Goal: Transaction & Acquisition: Purchase product/service

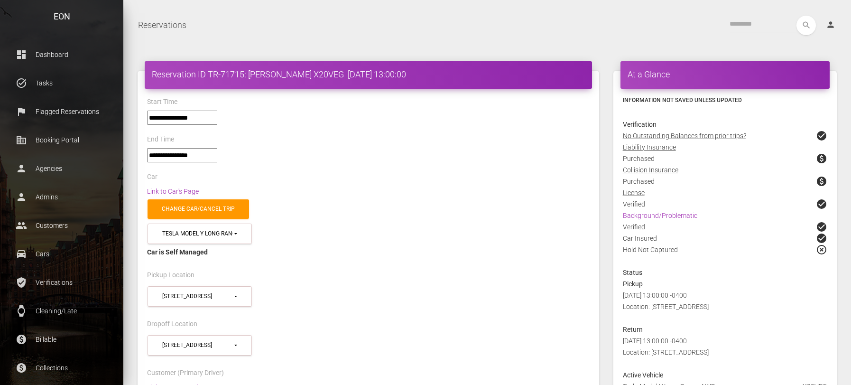
select select "*****"
select select
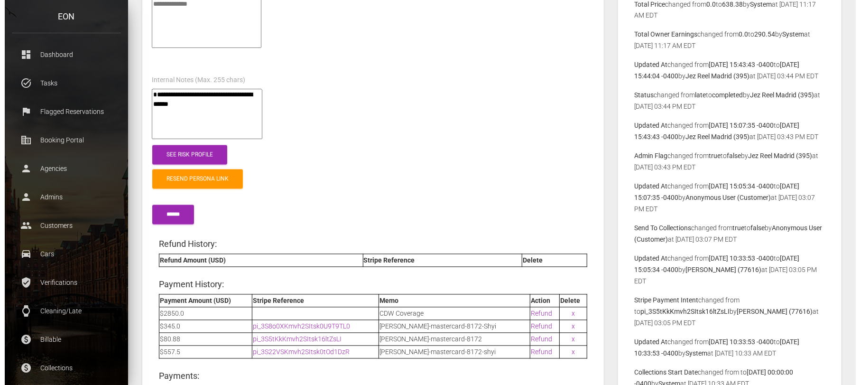
scroll to position [1364, 0]
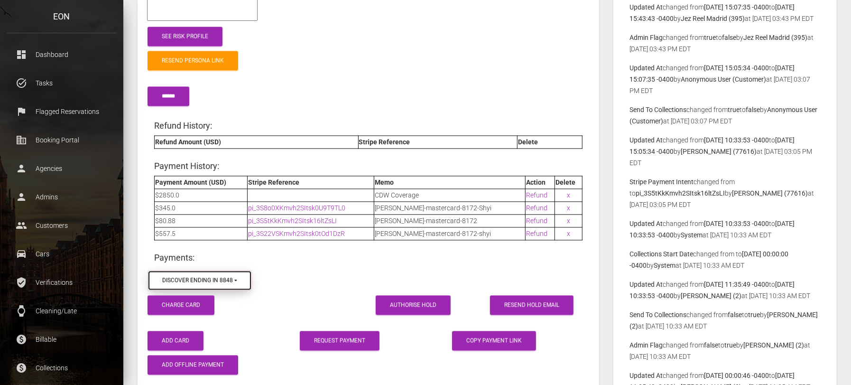
click at [238, 270] on button "discover ending in 8848 (exp. 4/2028)" at bounding box center [200, 280] width 104 height 20
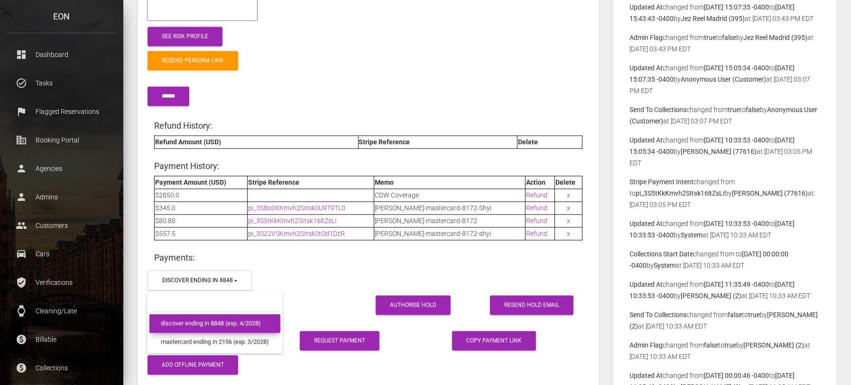
click at [247, 319] on span "discover ending in 8848 (exp. 4/2028)" at bounding box center [211, 323] width 100 height 9
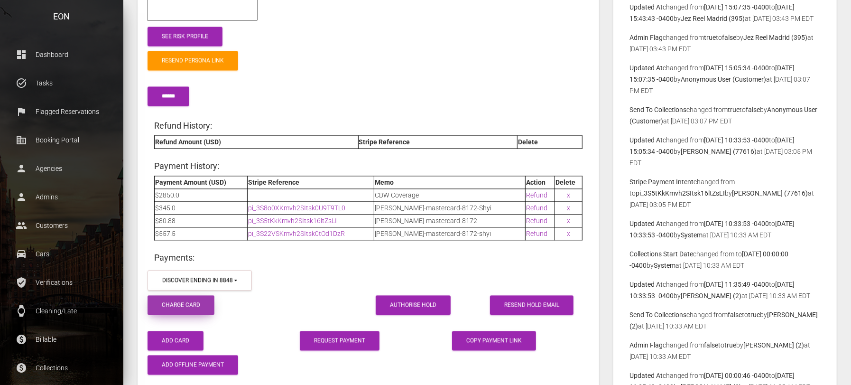
click at [209, 297] on button "Charge Card" at bounding box center [181, 304] width 67 height 19
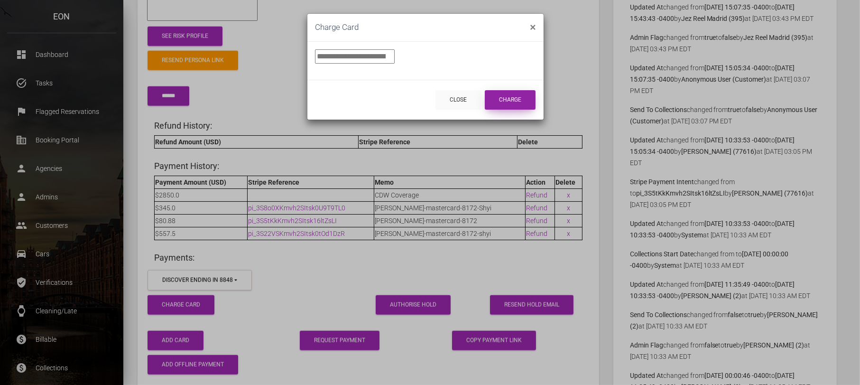
click at [499, 97] on button "Charge" at bounding box center [510, 99] width 51 height 19
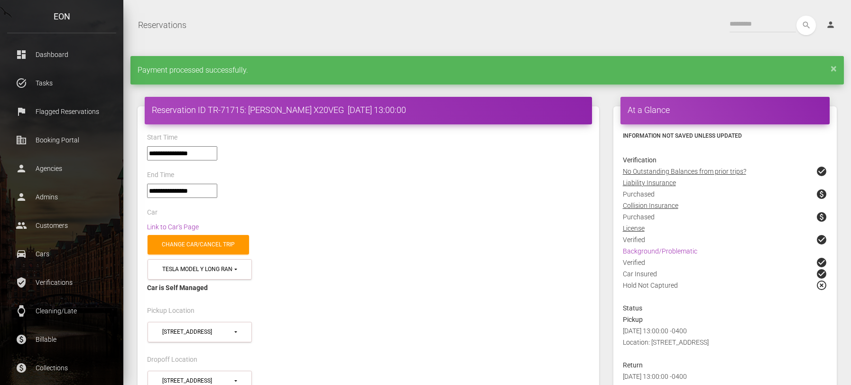
select select "*****"
select select
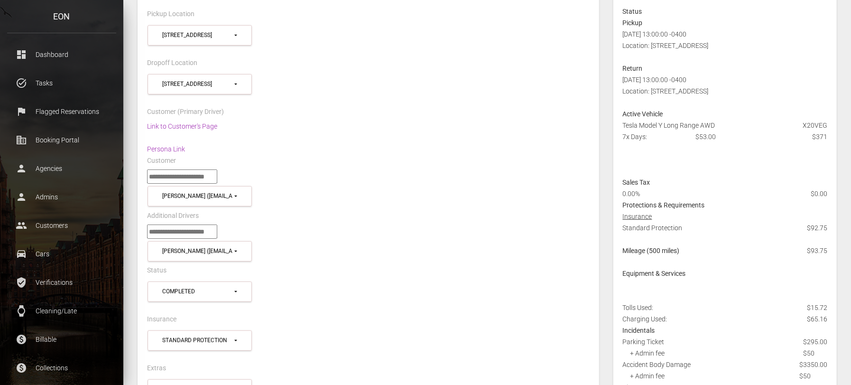
scroll to position [237, 0]
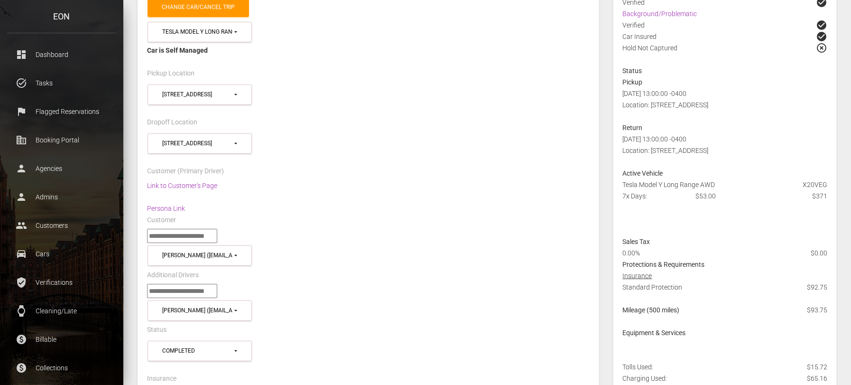
click at [183, 200] on div "Link to Customer's Page Persona Link" at bounding box center [368, 197] width 457 height 34
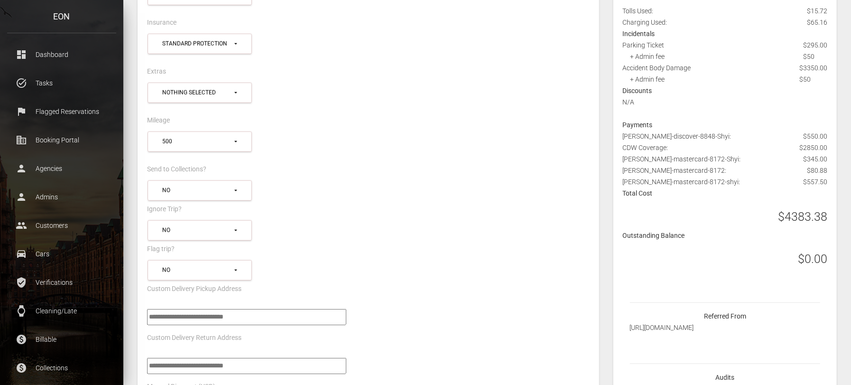
scroll to position [652, 0]
